Goal: Task Accomplishment & Management: Manage account settings

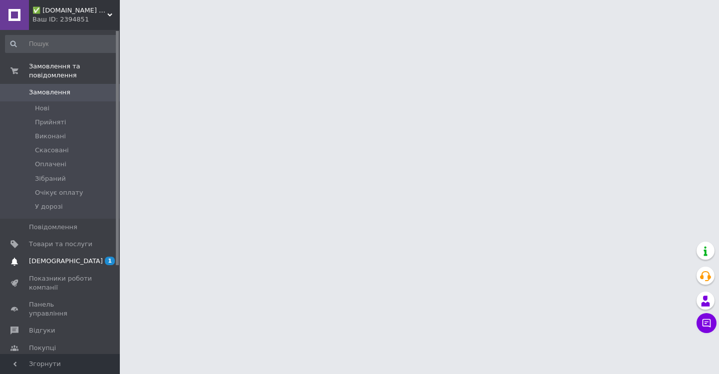
click at [46, 258] on link "[DEMOGRAPHIC_DATA] 1 0" at bounding box center [61, 261] width 123 height 17
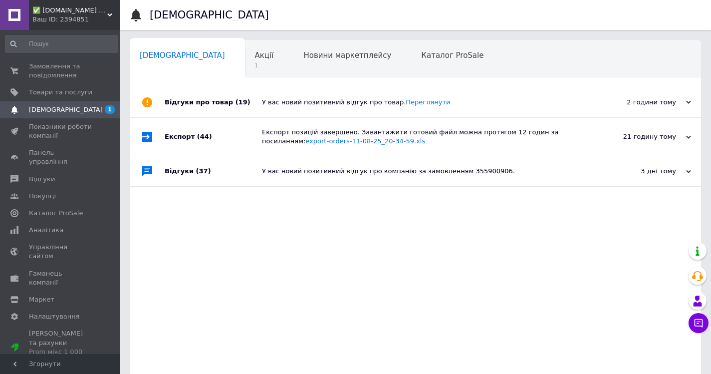
click at [277, 98] on div "У вас новий позитивний відгук про товар. [GEOGRAPHIC_DATA]" at bounding box center [426, 102] width 329 height 9
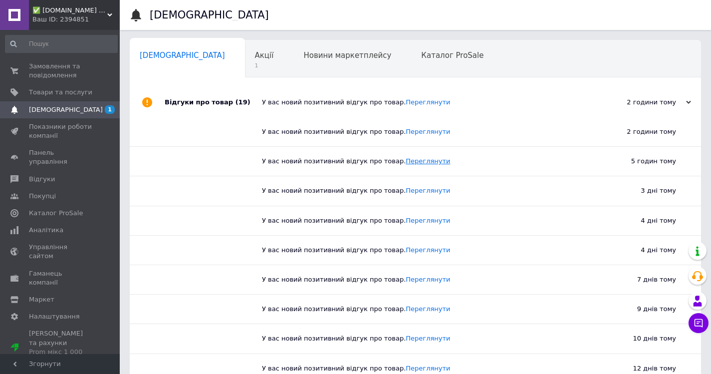
click at [415, 162] on link "Переглянути" at bounding box center [428, 160] width 44 height 7
click at [410, 192] on link "Переглянути" at bounding box center [428, 190] width 44 height 7
click at [408, 222] on link "Переглянути" at bounding box center [428, 220] width 44 height 7
click at [406, 251] on link "Переглянути" at bounding box center [428, 249] width 44 height 7
click at [206, 100] on div "Відгуки про товар (19)" at bounding box center [213, 102] width 97 height 30
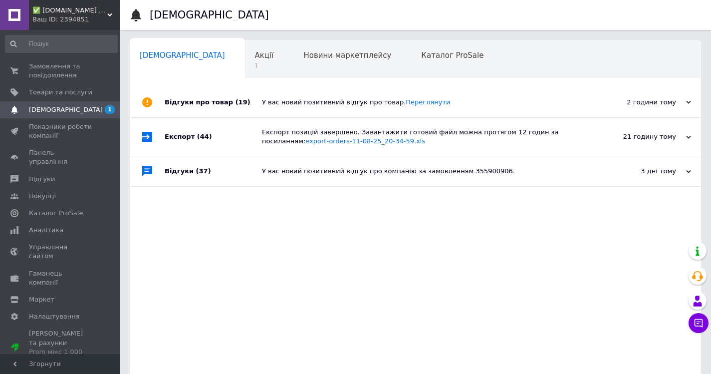
click at [197, 170] on span "(37)" at bounding box center [203, 170] width 15 height 7
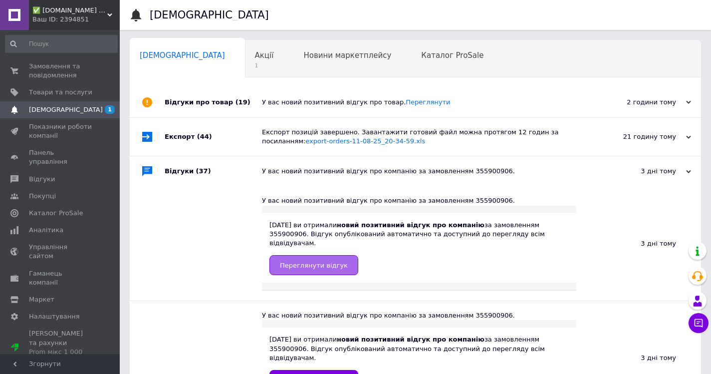
click at [326, 262] on span "Переглянути відгук" at bounding box center [314, 265] width 68 height 7
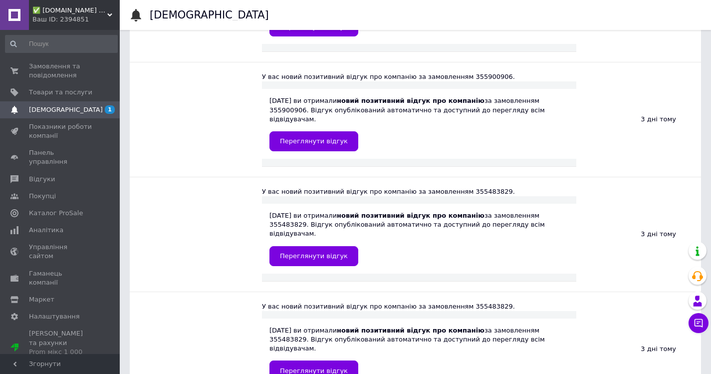
scroll to position [239, 0]
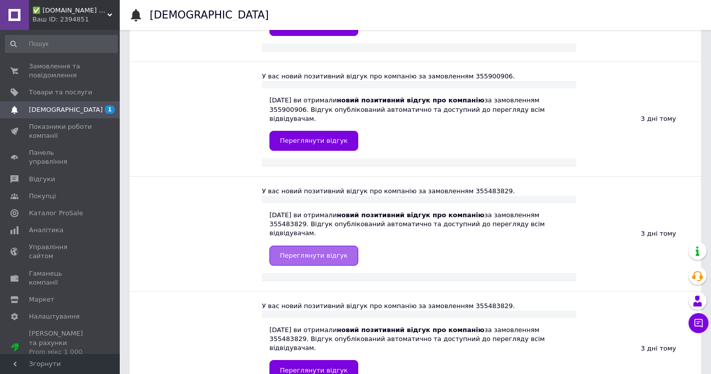
click at [306, 252] on span "Переглянути відгук" at bounding box center [314, 255] width 68 height 7
click at [57, 65] on span "Замовлення та повідомлення" at bounding box center [60, 71] width 63 height 18
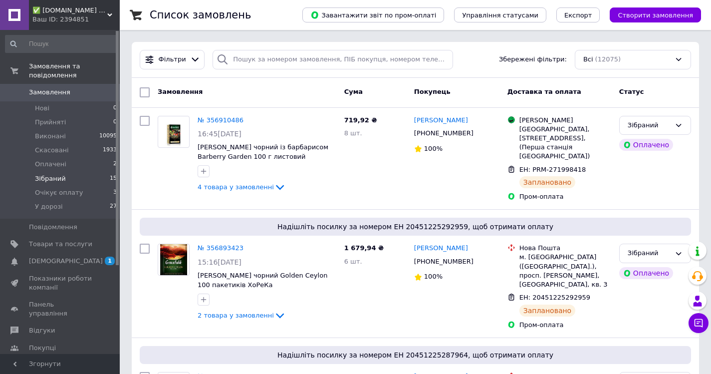
click at [51, 174] on span "Зібраний" at bounding box center [50, 178] width 31 height 9
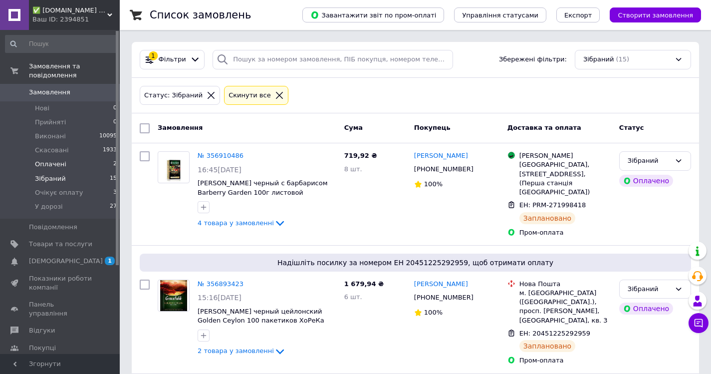
click at [64, 160] on li "Оплачені 2" at bounding box center [61, 164] width 123 height 14
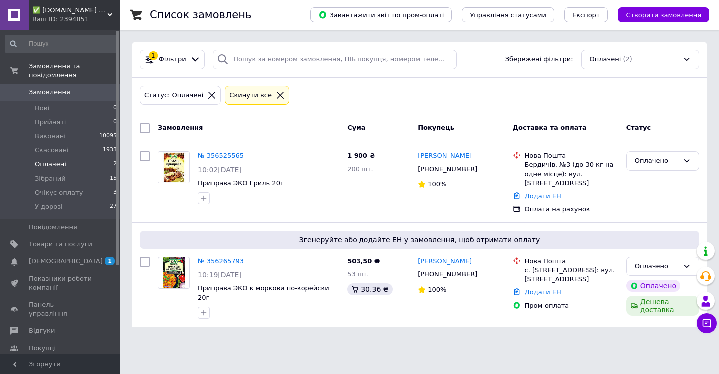
drag, startPoint x: 160, startPoint y: 320, endPoint x: 63, endPoint y: 80, distance: 259.1
click at [63, 80] on div "✅ [DOMAIN_NAME] ✅ Інтернет-магазин чаю Ваш ID: 2394851 Сайт ✅ [DOMAIN_NAME] ✅ І…" at bounding box center [359, 169] width 719 height 338
click at [57, 19] on div "Ваш ID: 2394851" at bounding box center [75, 19] width 87 height 9
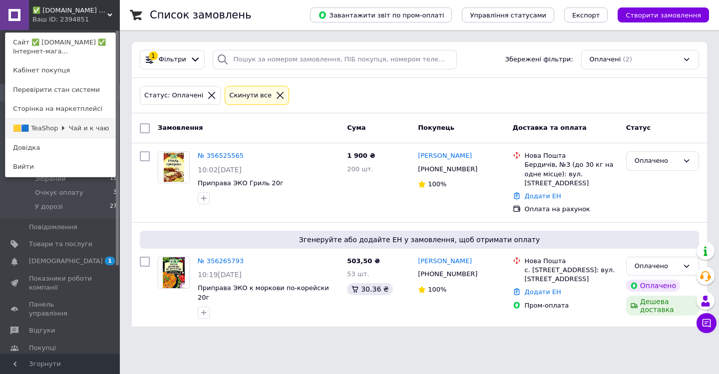
click at [78, 122] on link "🟨🟦 TeaShop 🞂 Чай и к чаю" at bounding box center [60, 128] width 110 height 19
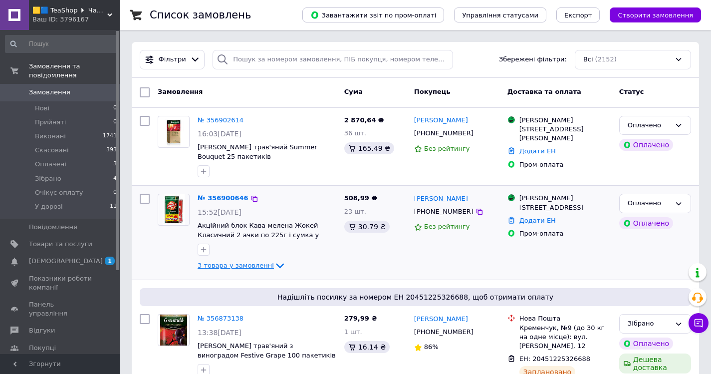
click at [262, 267] on span "3 товара у замовленні" at bounding box center [236, 265] width 76 height 7
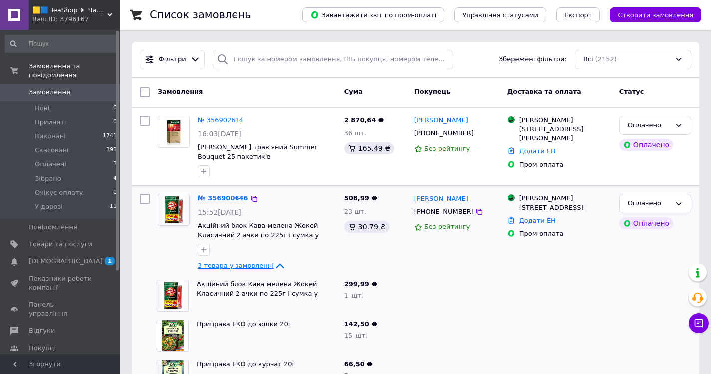
click at [262, 267] on span "3 товара у замовленні" at bounding box center [236, 265] width 76 height 7
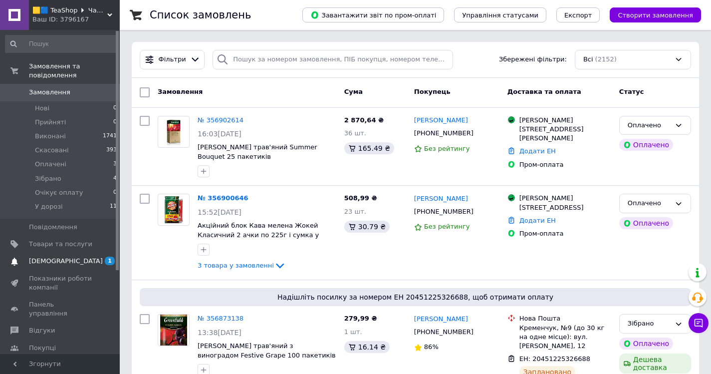
click at [45, 257] on span "[DEMOGRAPHIC_DATA]" at bounding box center [66, 261] width 74 height 9
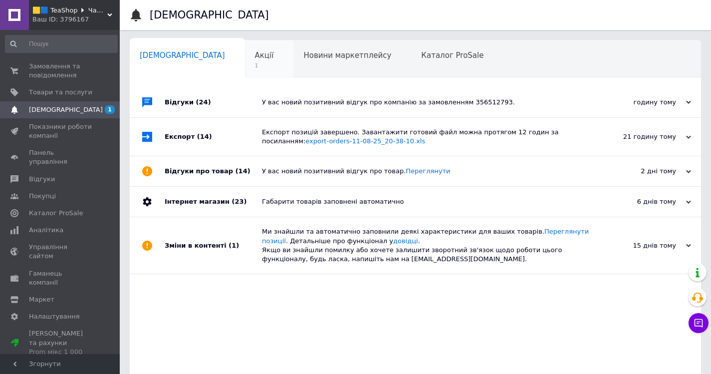
click at [245, 58] on div "Акції 1" at bounding box center [269, 59] width 49 height 38
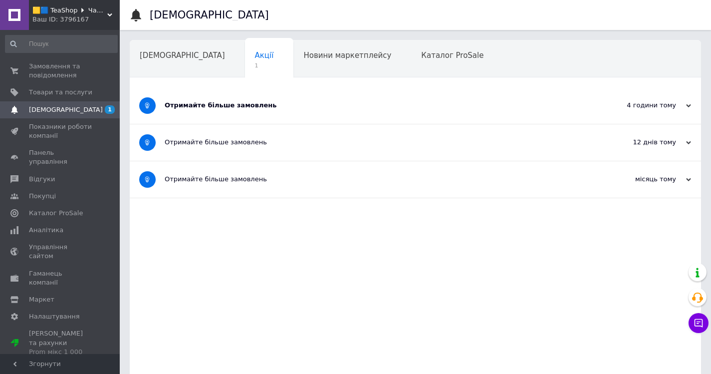
click at [247, 111] on div "Отримайте більше замовлень" at bounding box center [378, 105] width 427 height 36
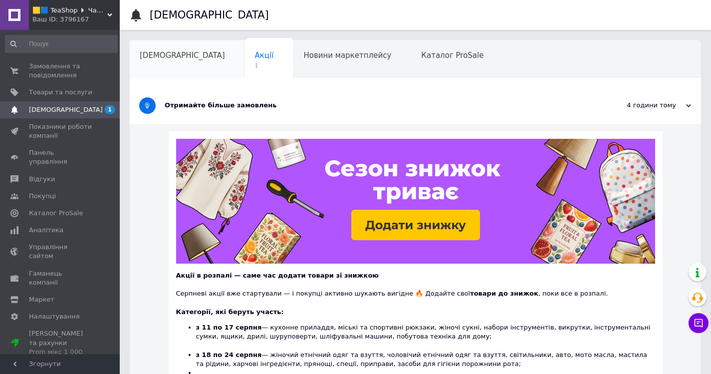
click at [157, 47] on div "[DEMOGRAPHIC_DATA]" at bounding box center [187, 59] width 115 height 38
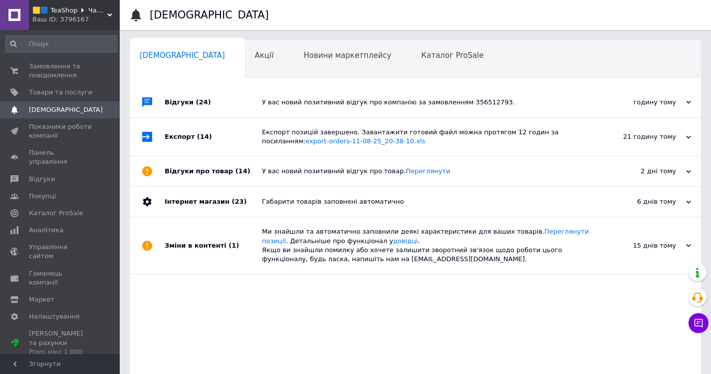
click at [330, 173] on div "У вас новий позитивний відгук про товар. [GEOGRAPHIC_DATA]" at bounding box center [426, 171] width 329 height 9
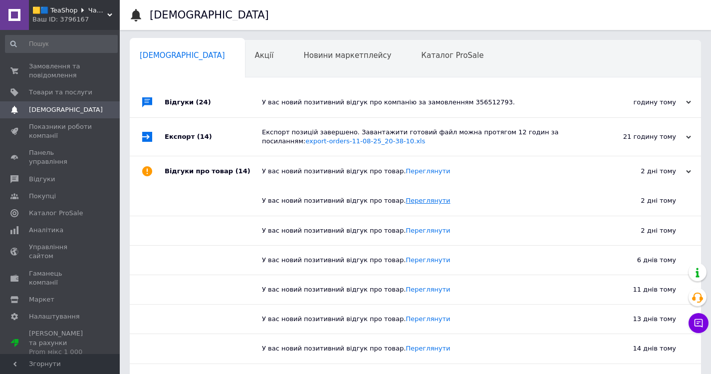
click at [418, 200] on link "Переглянути" at bounding box center [428, 200] width 44 height 7
click at [412, 228] on link "Переглянути" at bounding box center [428, 230] width 44 height 7
click at [183, 165] on div "Відгуки про товар (14)" at bounding box center [213, 171] width 97 height 30
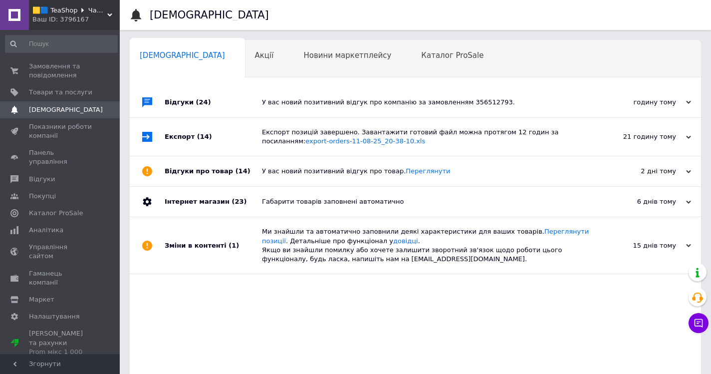
click at [181, 97] on div "Відгуки (24)" at bounding box center [213, 102] width 97 height 30
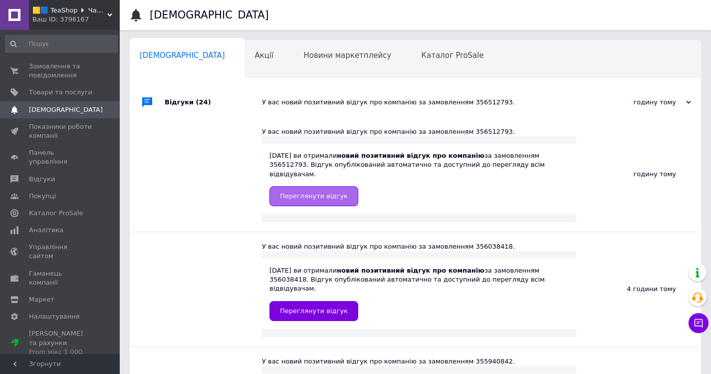
click at [323, 192] on span "Переглянути відгук" at bounding box center [314, 195] width 68 height 7
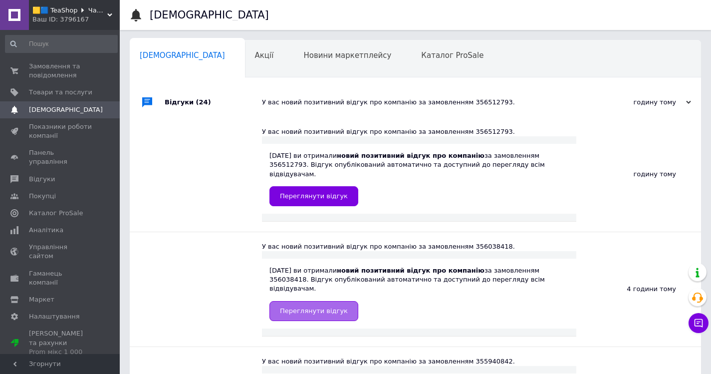
click at [312, 307] on span "Переглянути відгук" at bounding box center [314, 310] width 68 height 7
click at [38, 78] on span "Замовлення та повідомлення" at bounding box center [60, 71] width 63 height 18
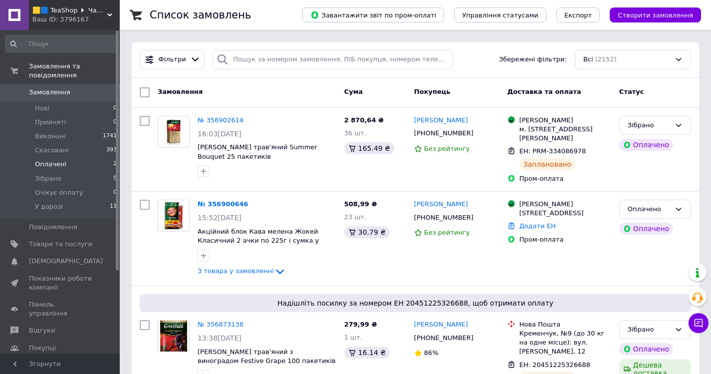
click at [81, 158] on li "Оплачені 2" at bounding box center [61, 164] width 123 height 14
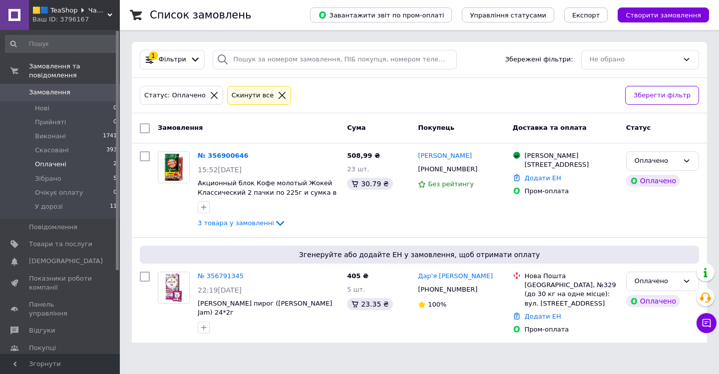
click at [80, 14] on span "🟨🟦 TeaShop 🞂 Чай та до чаю" at bounding box center [69, 10] width 75 height 9
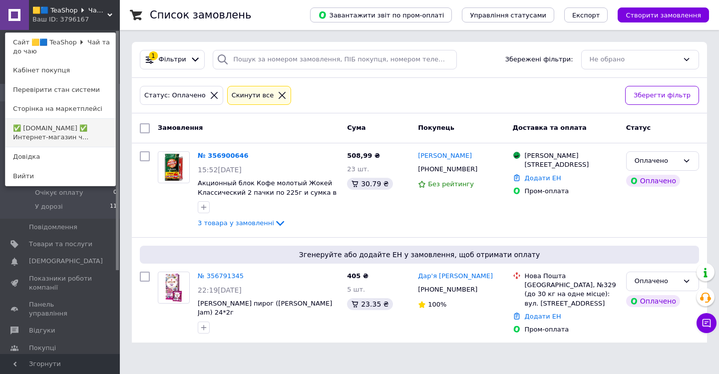
click at [65, 129] on link "✅ greenfield.com.ua ✅ Интернет-магазин ч..." at bounding box center [60, 133] width 110 height 28
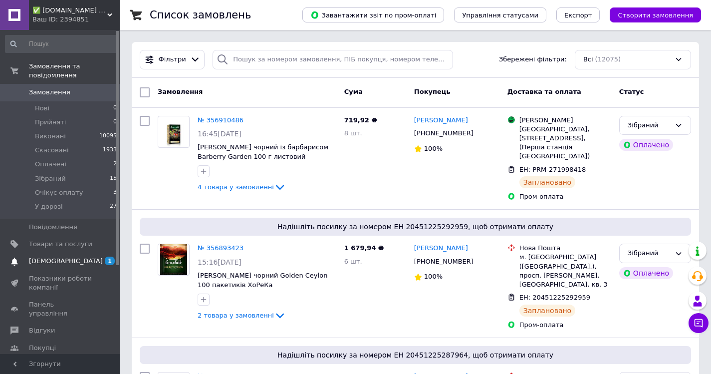
click at [70, 257] on span "[DEMOGRAPHIC_DATA]" at bounding box center [60, 261] width 63 height 9
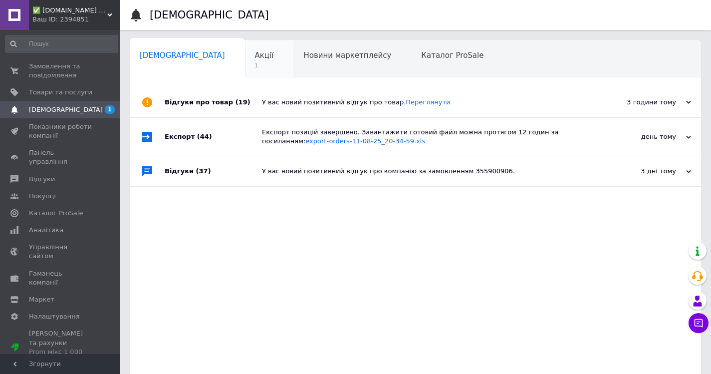
click at [245, 57] on div "Акції 1" at bounding box center [269, 59] width 49 height 38
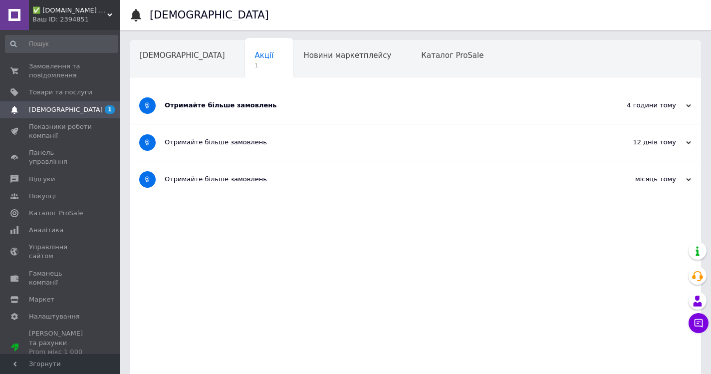
click at [239, 101] on div "Отримайте більше замовлень" at bounding box center [378, 105] width 427 height 9
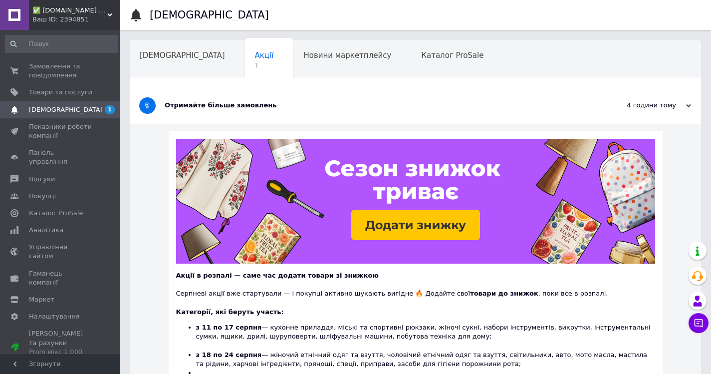
click at [459, 334] on li "з 11 по 17 серпня — кухонне приладдя, міські та спортивні рюкзаки, жіночі сукні…" at bounding box center [425, 336] width 459 height 27
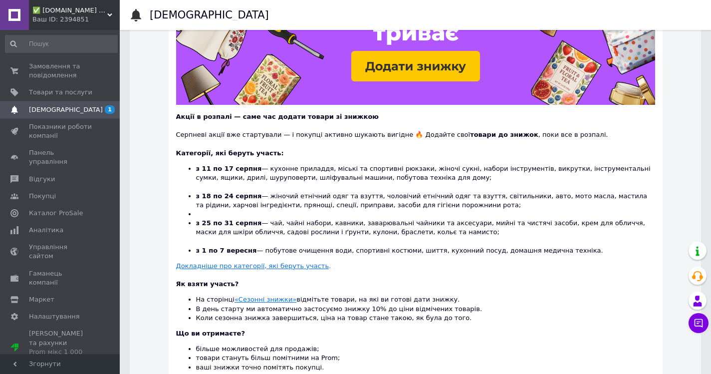
scroll to position [160, 0]
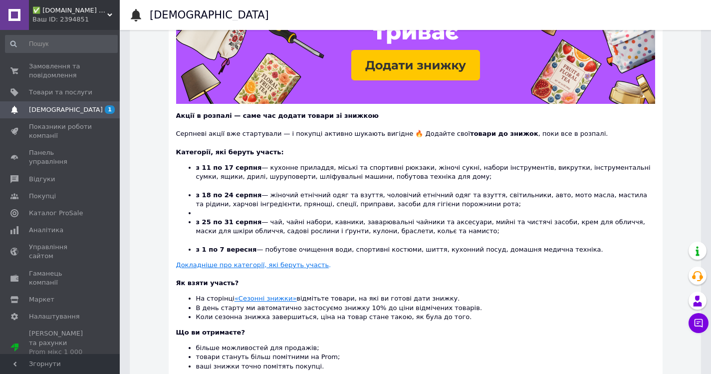
click at [261, 297] on u "«Сезонні знижки»" at bounding box center [266, 298] width 62 height 7
